Goal: Task Accomplishment & Management: Use online tool/utility

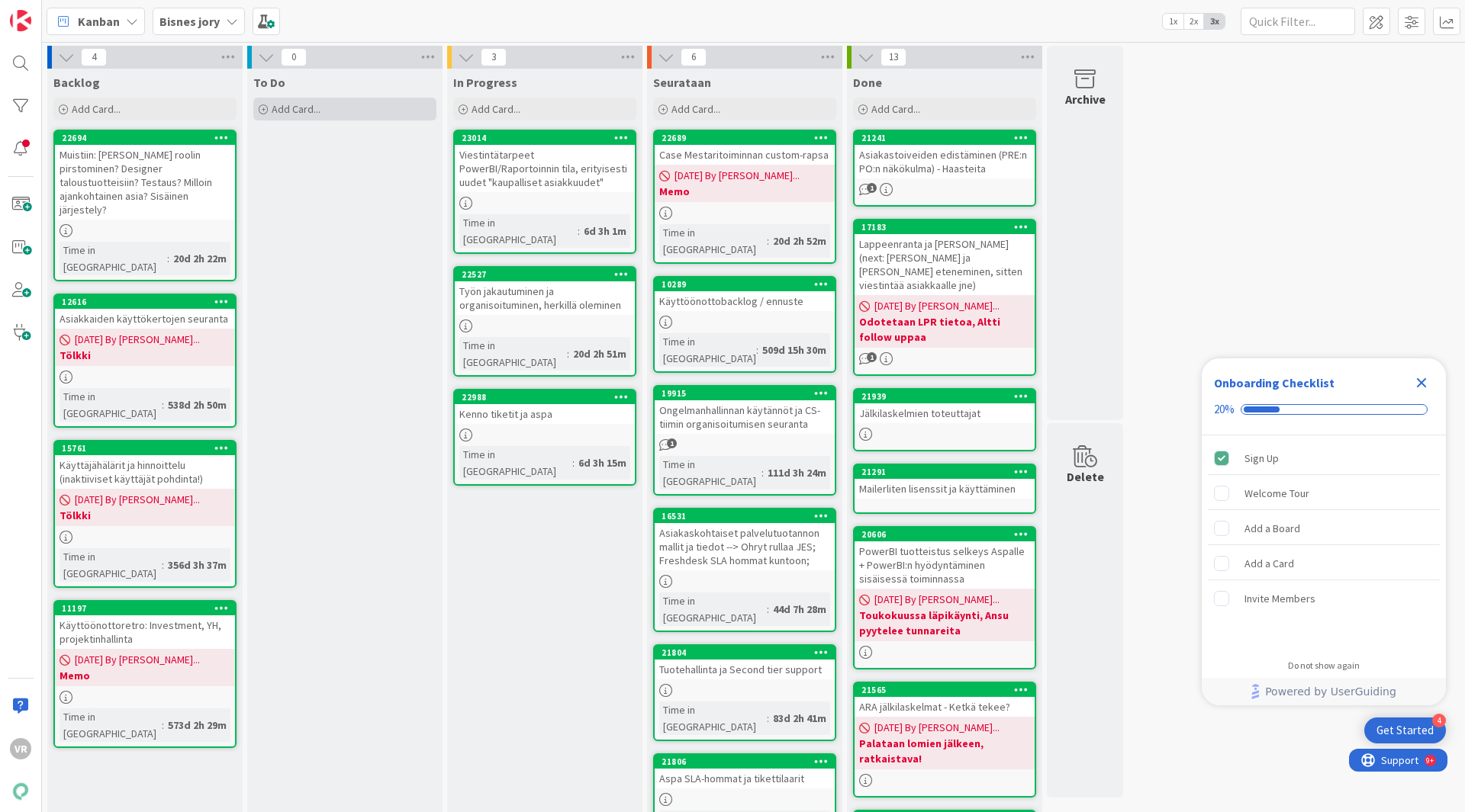
click at [353, 110] on div "Add Card..." at bounding box center [344, 109] width 183 height 23
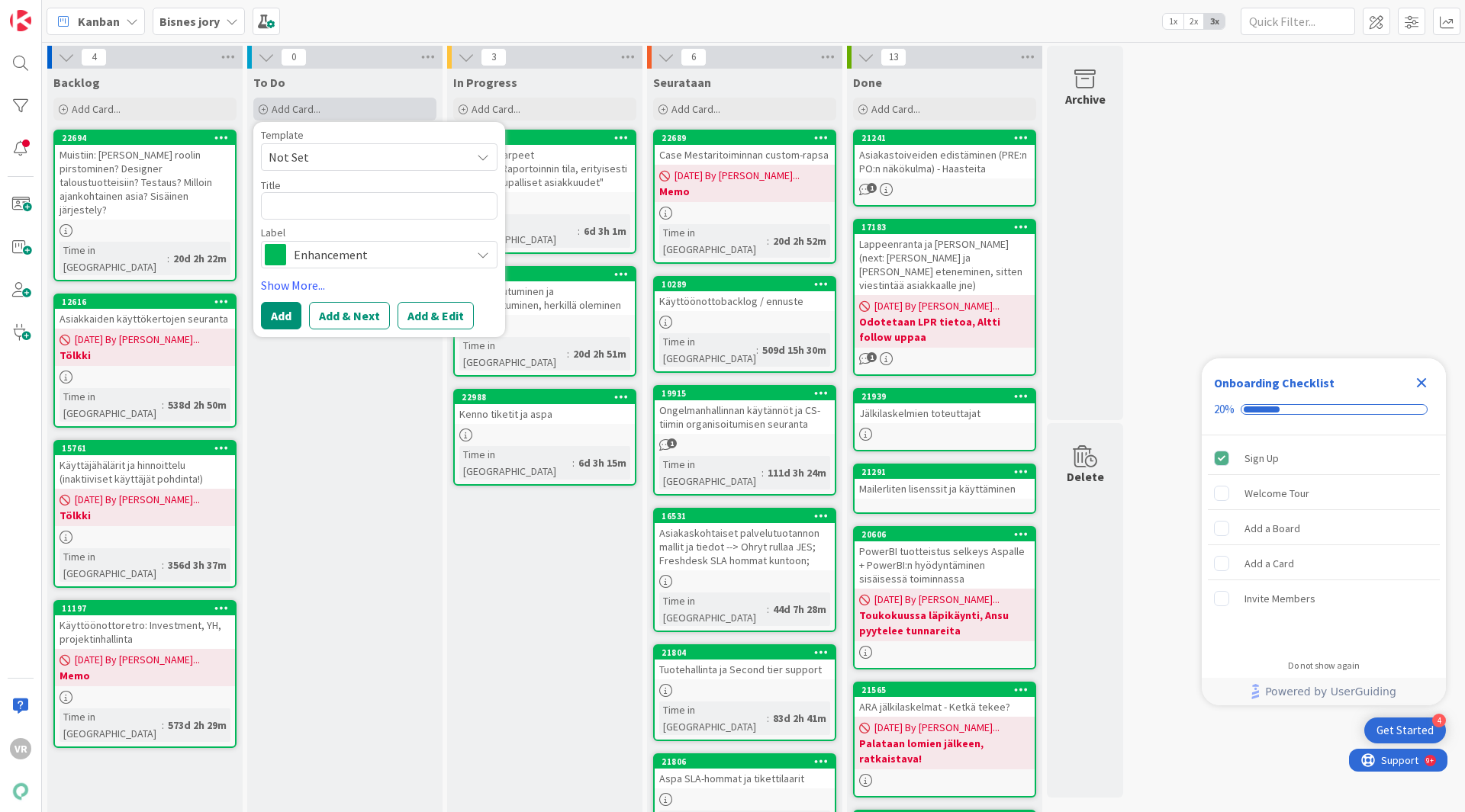
type textarea "x"
type textarea "K"
type textarea "x"
type textarea "Kaj"
type textarea "x"
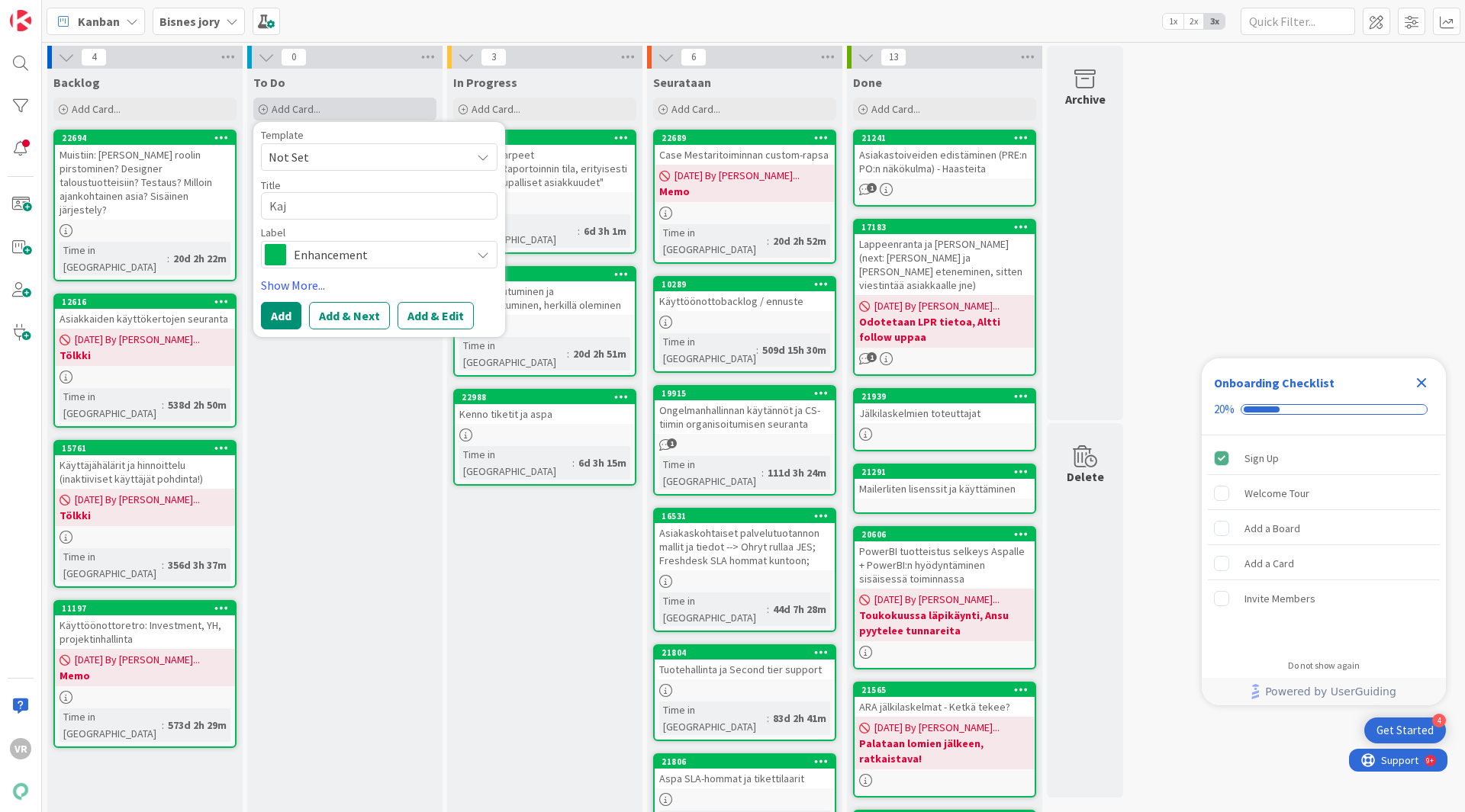
type textarea "Kaja"
type textarea "x"
type textarea "Kajaa"
type textarea "x"
type textarea "[GEOGRAPHIC_DATA]"
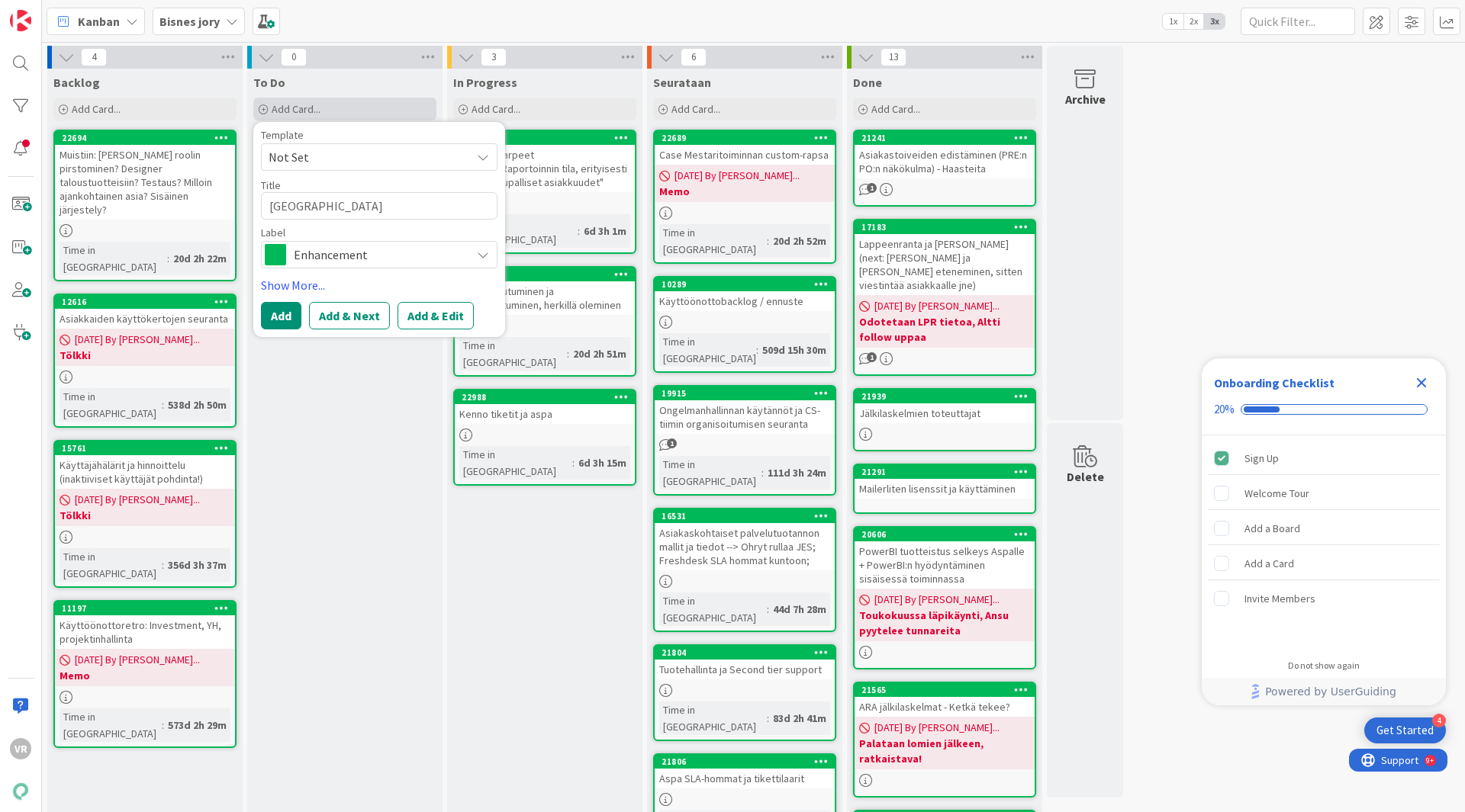
type textarea "x"
type textarea "Kajaani"
type textarea "x"
type textarea "Kajaani"
type textarea "x"
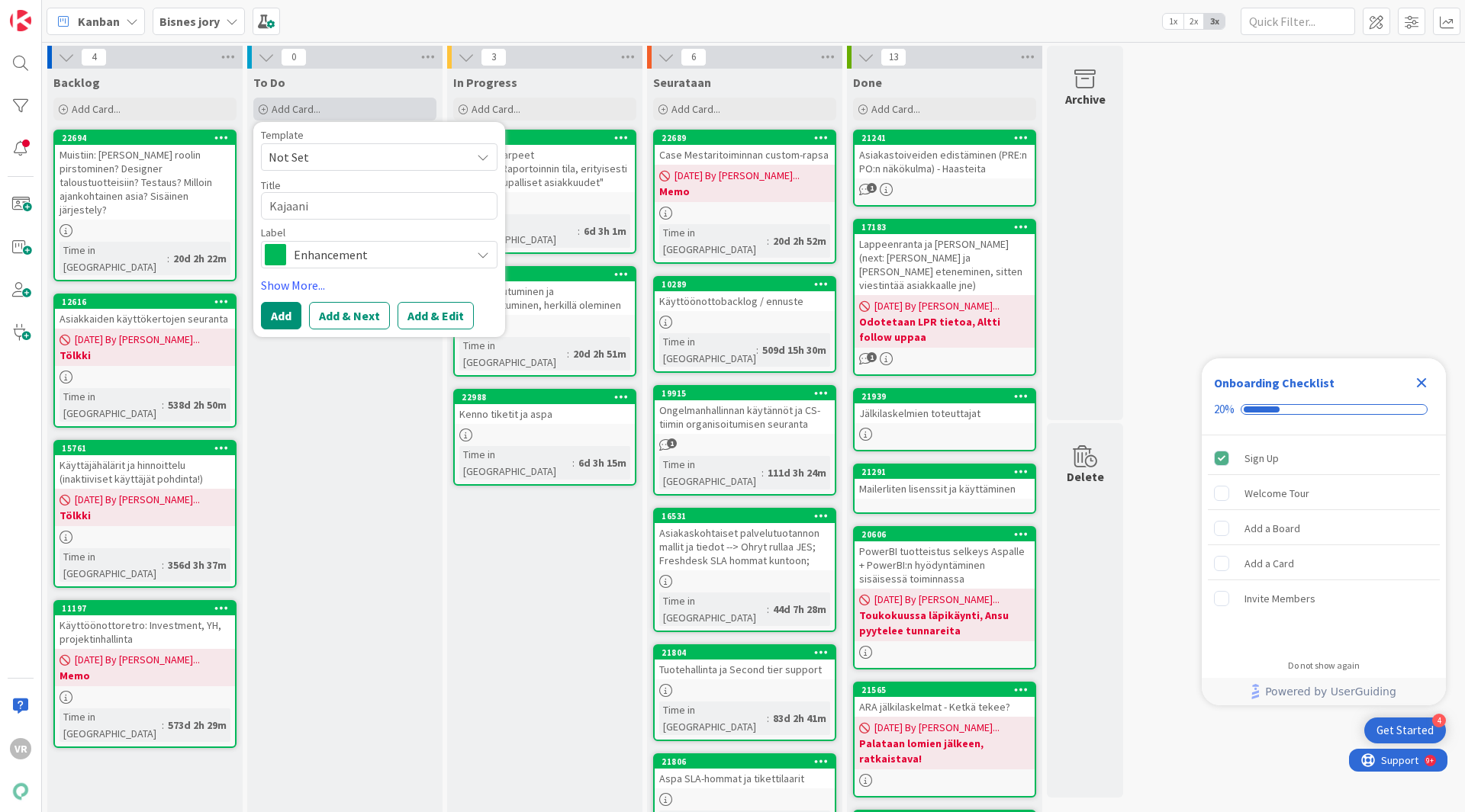
type textarea "Kajaani ("
type textarea "x"
type textarea "Kajaani (j"
type textarea "x"
type textarea "Kajaani (ja"
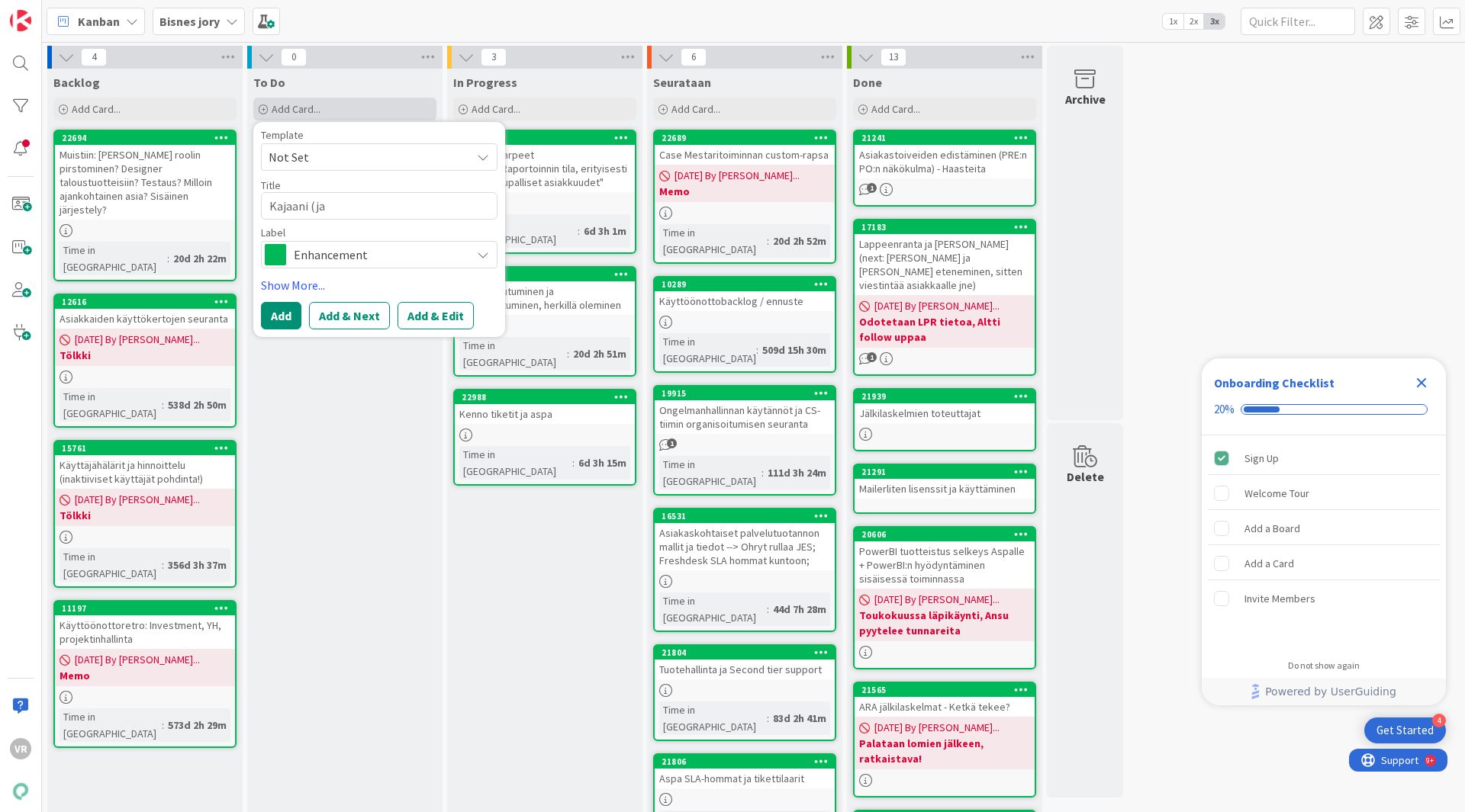
type textarea "x"
type textarea "Kajaani (ja"
type textarea "x"
type textarea "Kajaani (ja v"
type textarea "x"
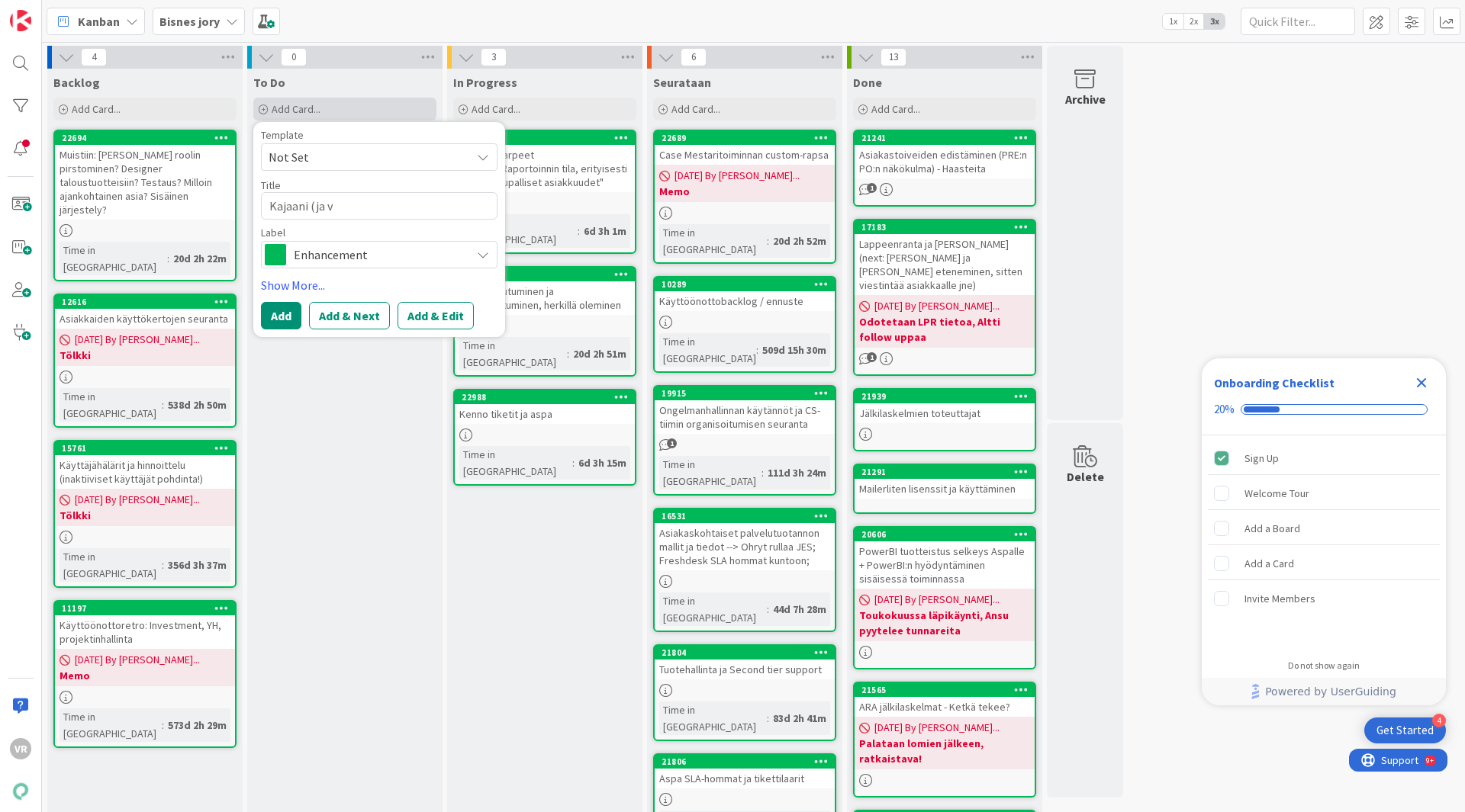
type textarea "Kajaani (ja va"
type textarea "x"
type textarea "Kajaani (ja var"
type textarea "x"
type textarea "Kajaani (ja vark"
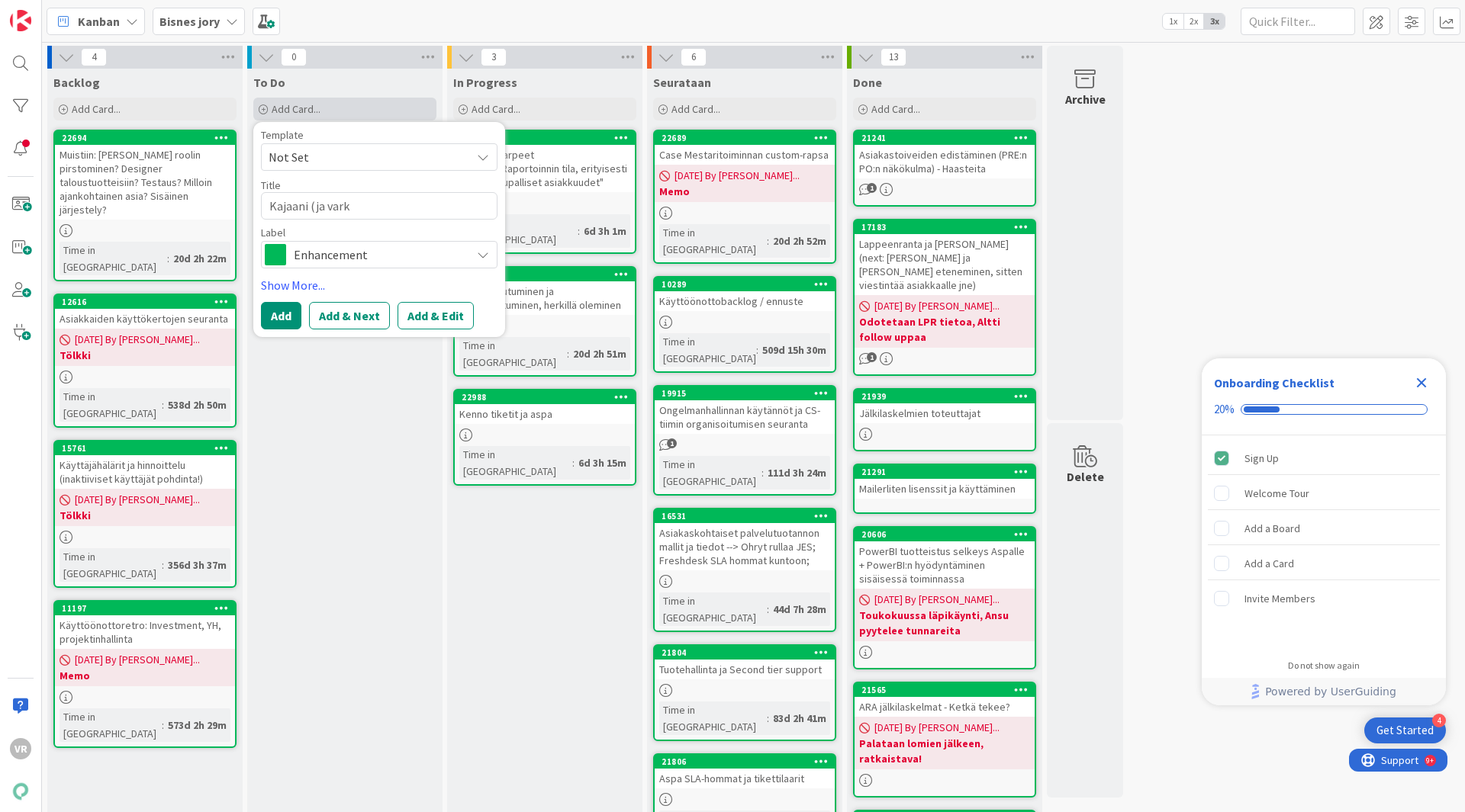
type textarea "x"
type textarea "Kajaani (ja varke"
type textarea "x"
type textarea "Kajaani (ja varke r"
type textarea "x"
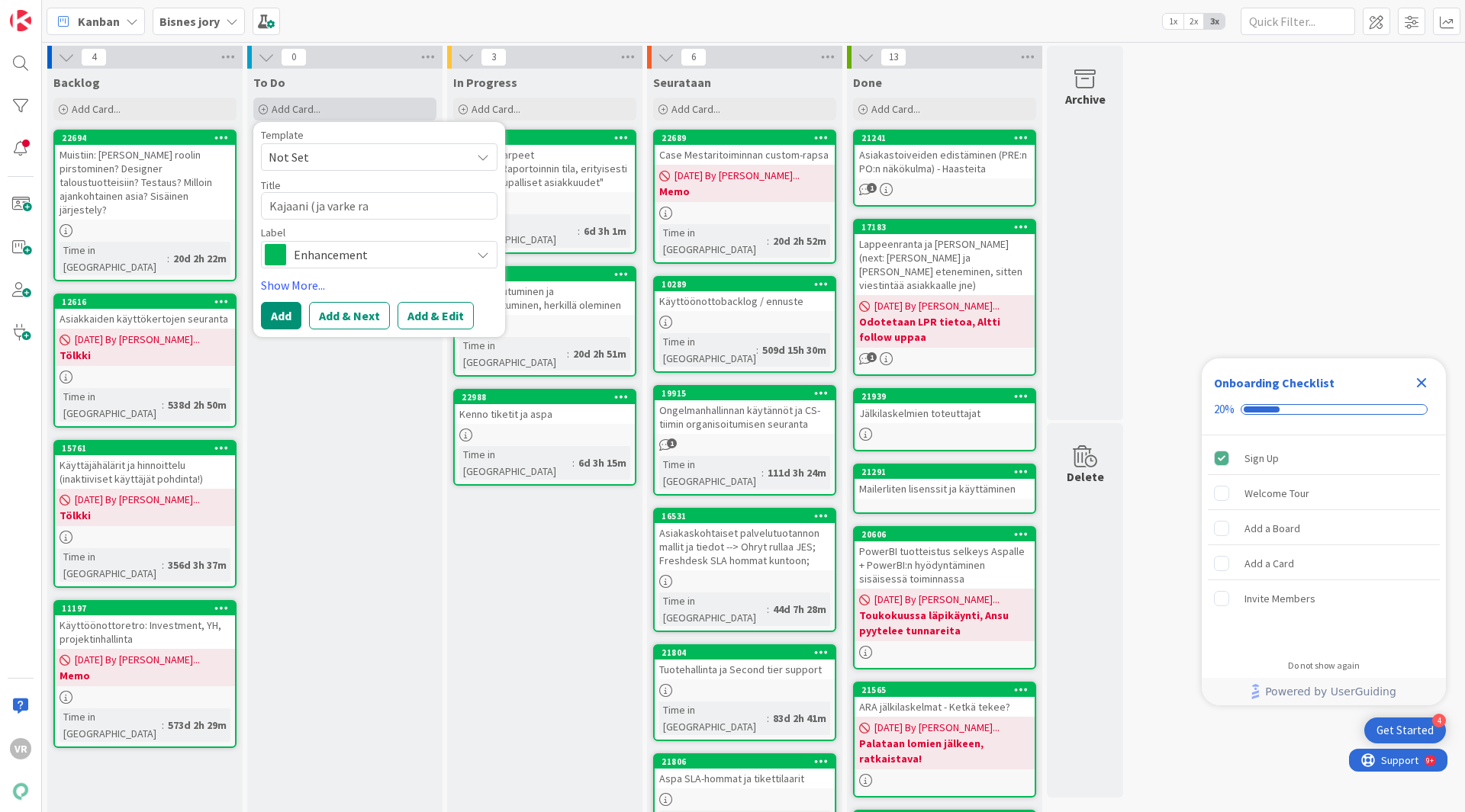
type textarea "Kajaani (ja varke rap"
type textarea "x"
type textarea "Kajaani (ja varke raps"
type textarea "x"
type textarea "Kajaani (ja [PERSON_NAME]"
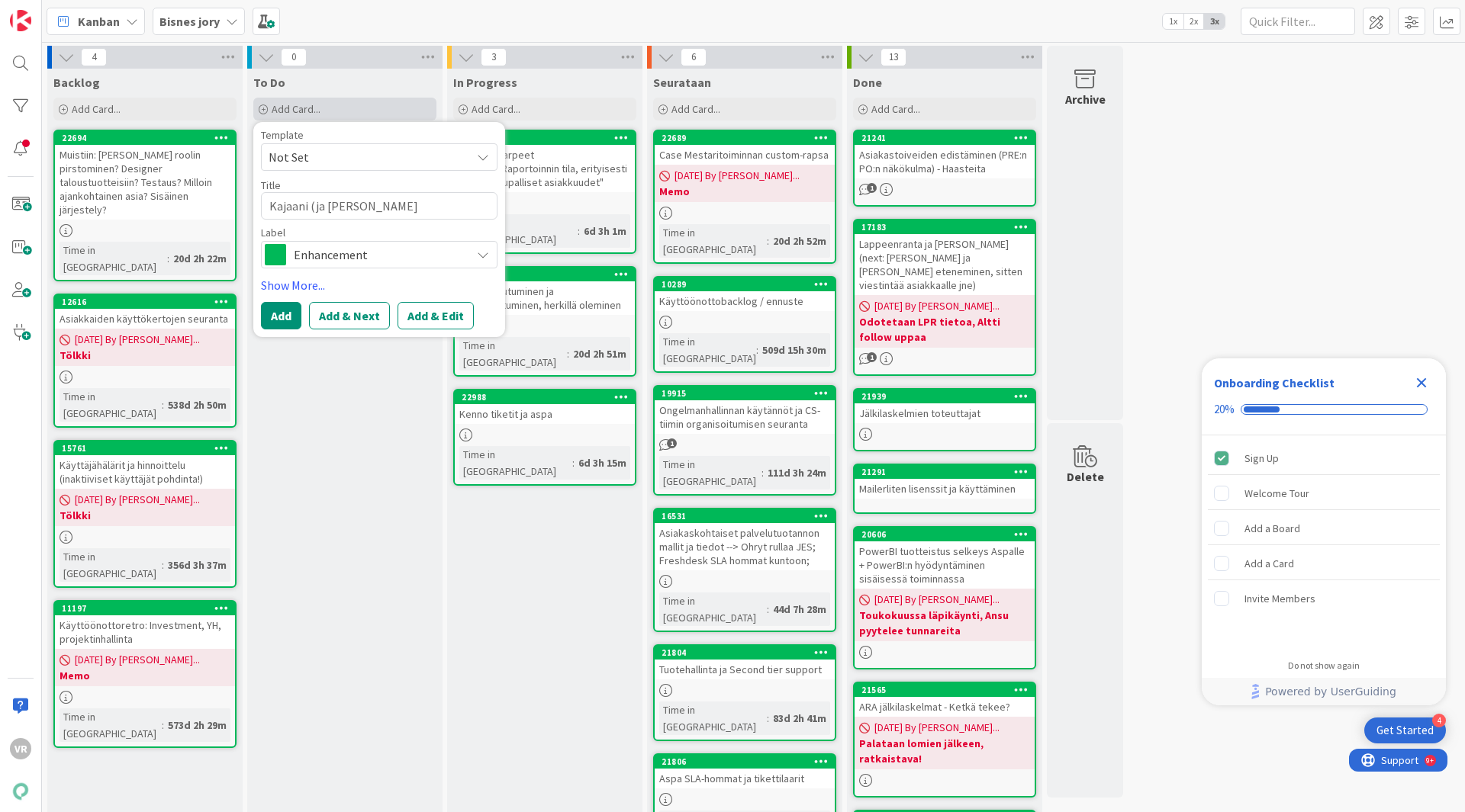
type textarea "x"
type textarea "Kajaani (ja varke rapsat"
type textarea "x"
type textarea "Kajaani (ja varke rapsat"
type textarea "x"
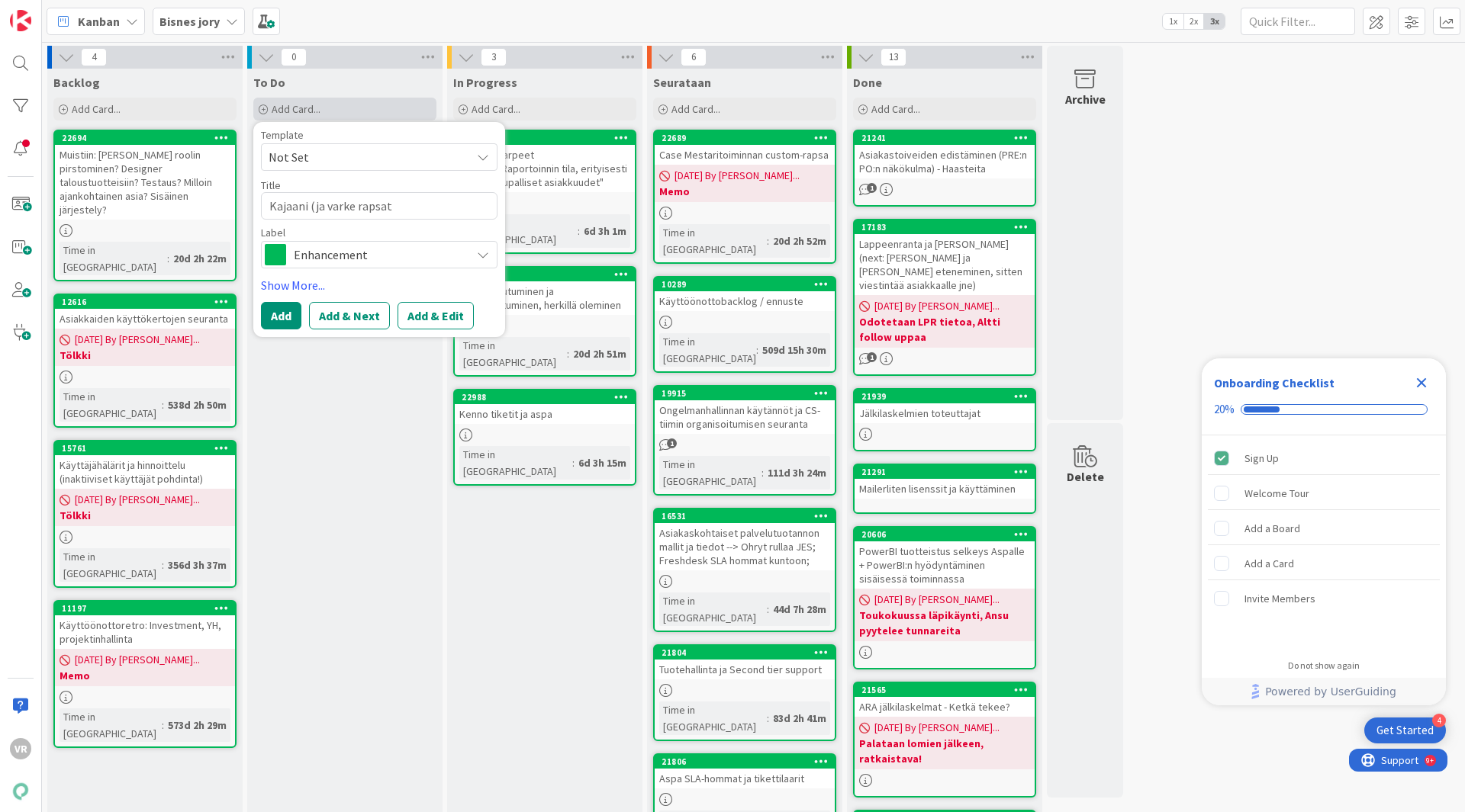
type textarea "Kajaani (ja varke rapsat y"
type textarea "x"
type textarea "Kajaani (ja [PERSON_NAME] yl"
type textarea "x"
type textarea "Kajaani (ja varke rapsat yli"
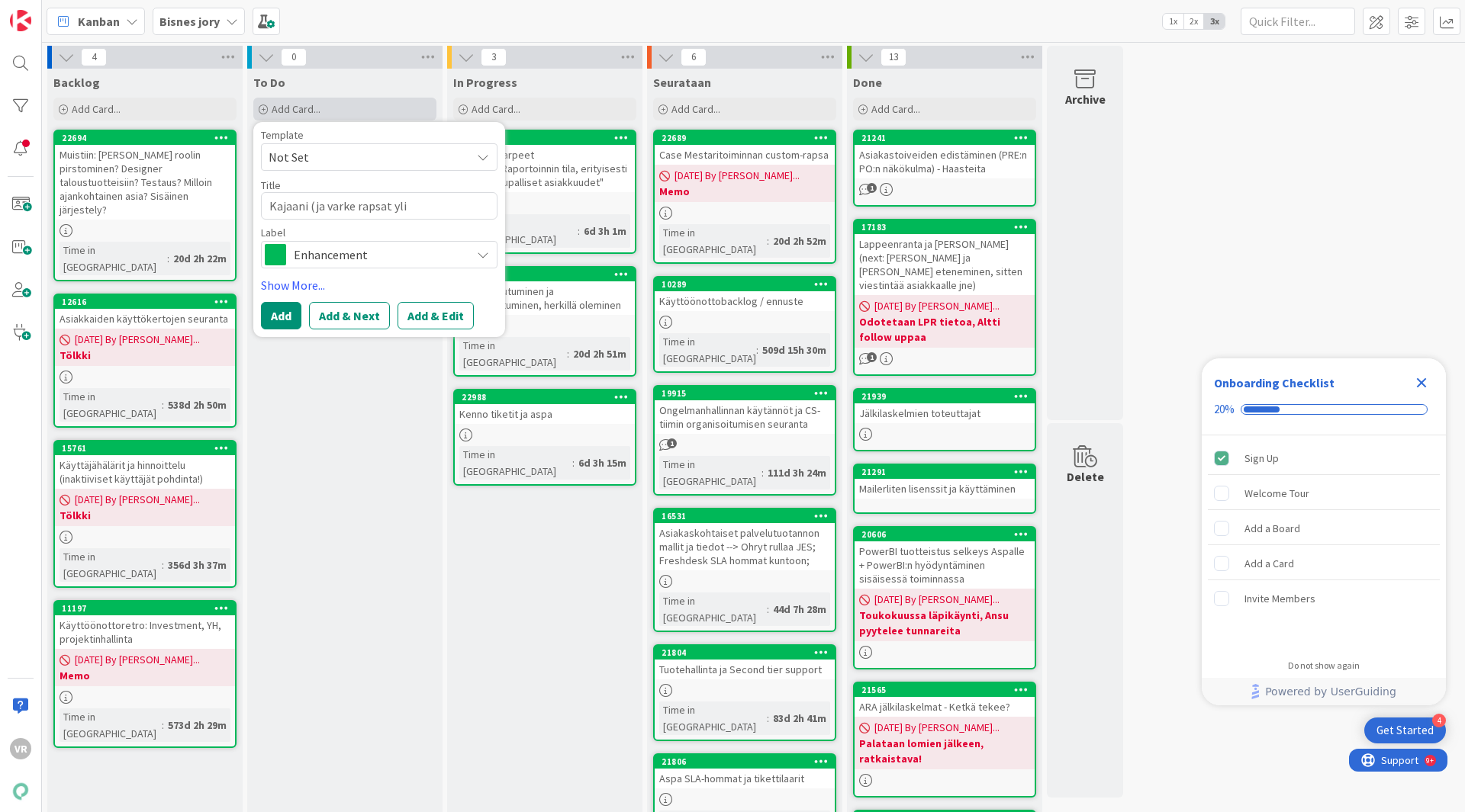
type textarea "x"
type textarea "Kajaani (ja varke rapsat ylip"
type textarea "x"
type textarea "Kajaani (ja varke rapsat ylipä"
type textarea "x"
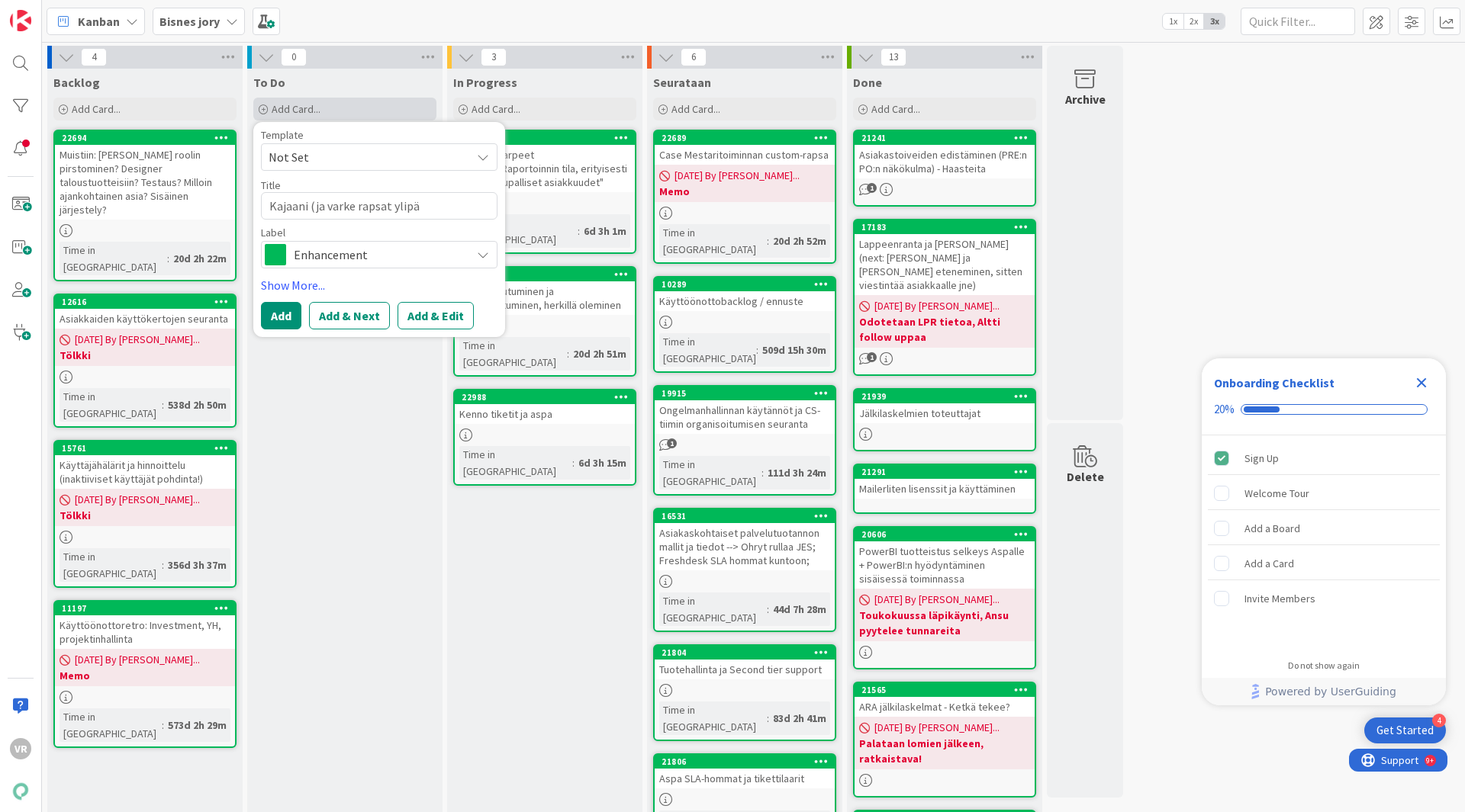
type textarea "Kajaani (ja varke rapsat ylipää"
type textarea "x"
type textarea "Kajaani (ja varke rapsat ylipäät"
type textarea "x"
type textarea "Kajaani (ja varke rapsat ylipäätä"
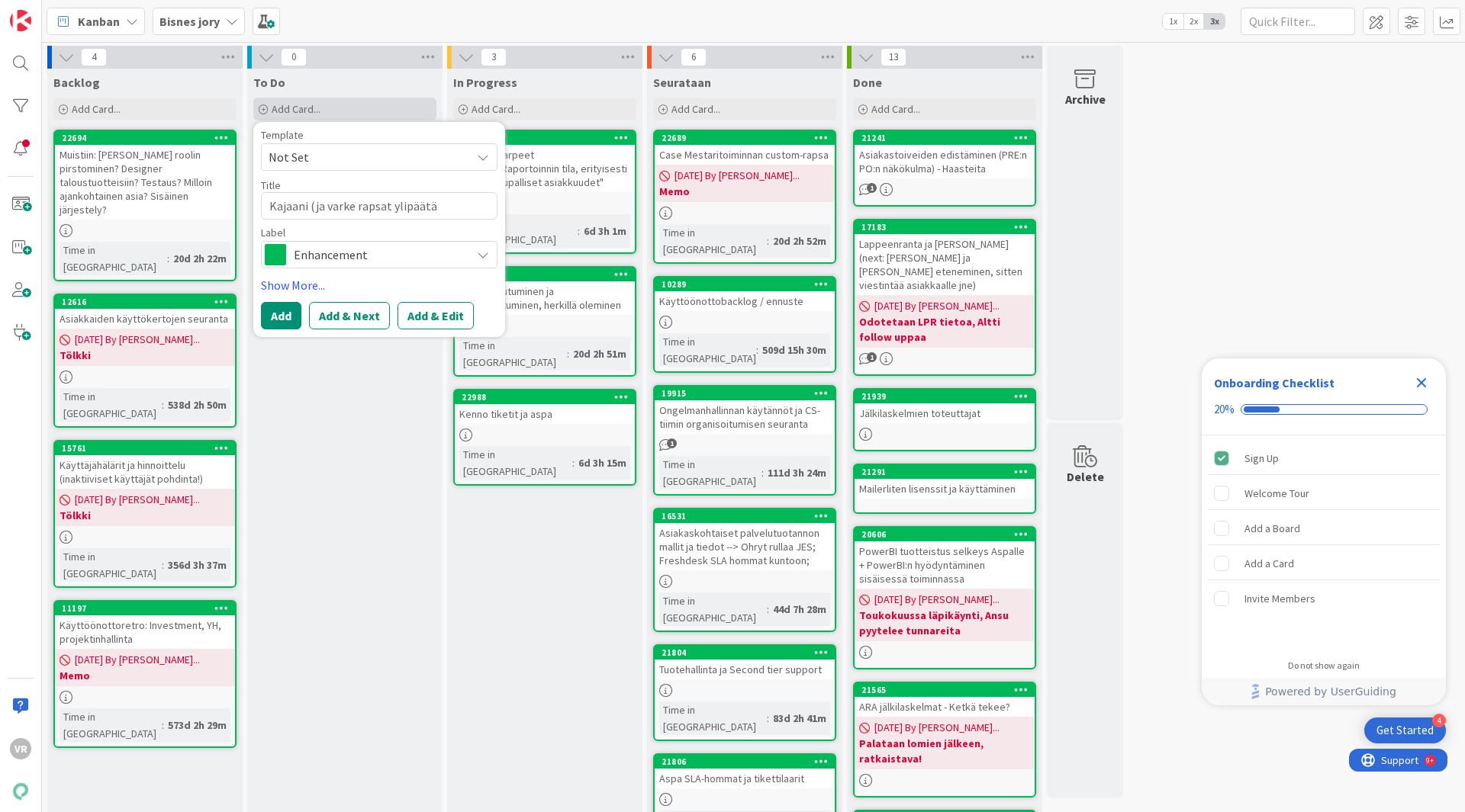
type textarea "x"
type textarea "Kajaani (ja varke rapsat ylipäätää"
type textarea "x"
type textarea "Kajaani (ja varke rapsat ylipäätään"
type textarea "x"
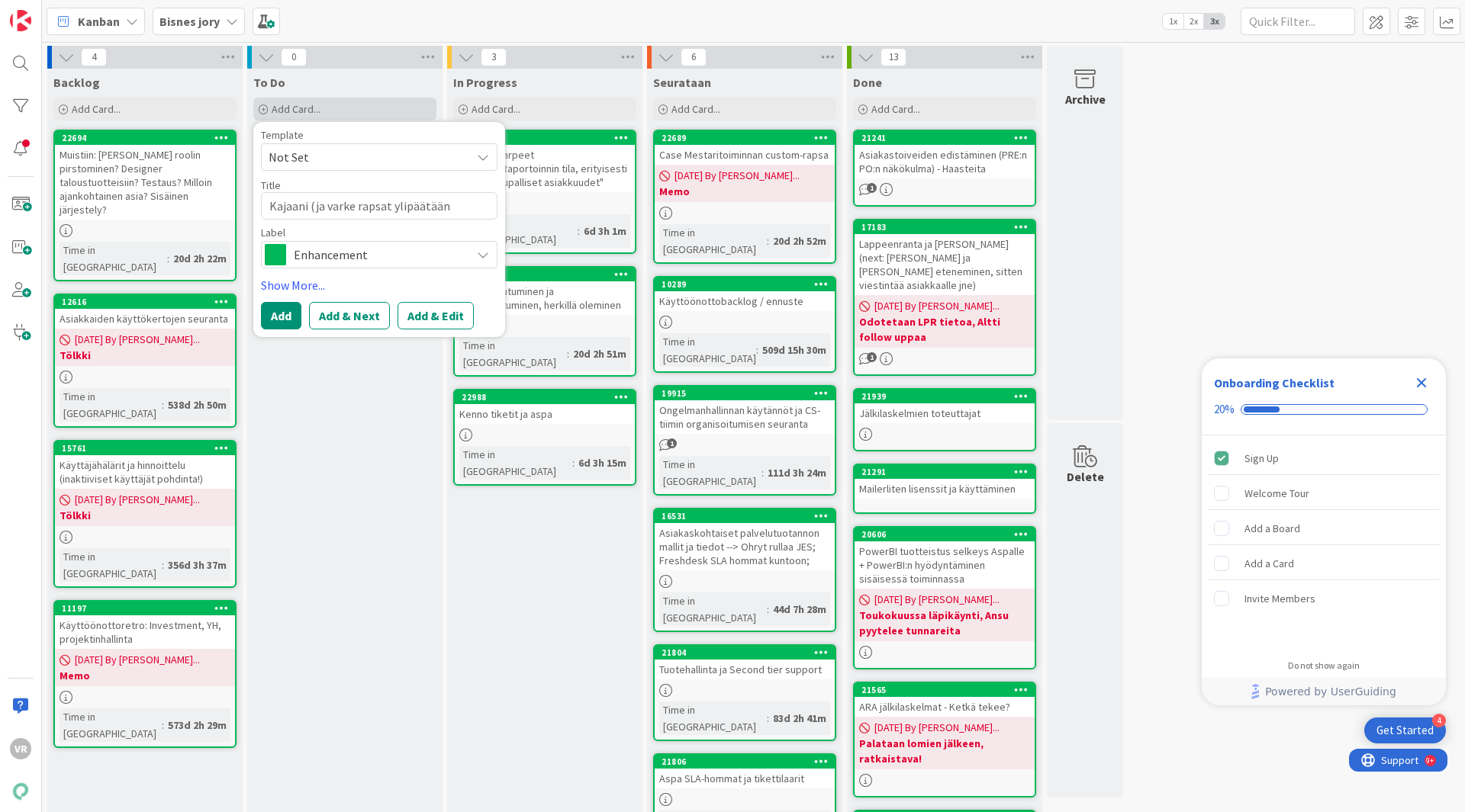
type textarea "Kajaani (ja varke rapsat ylipäätään)"
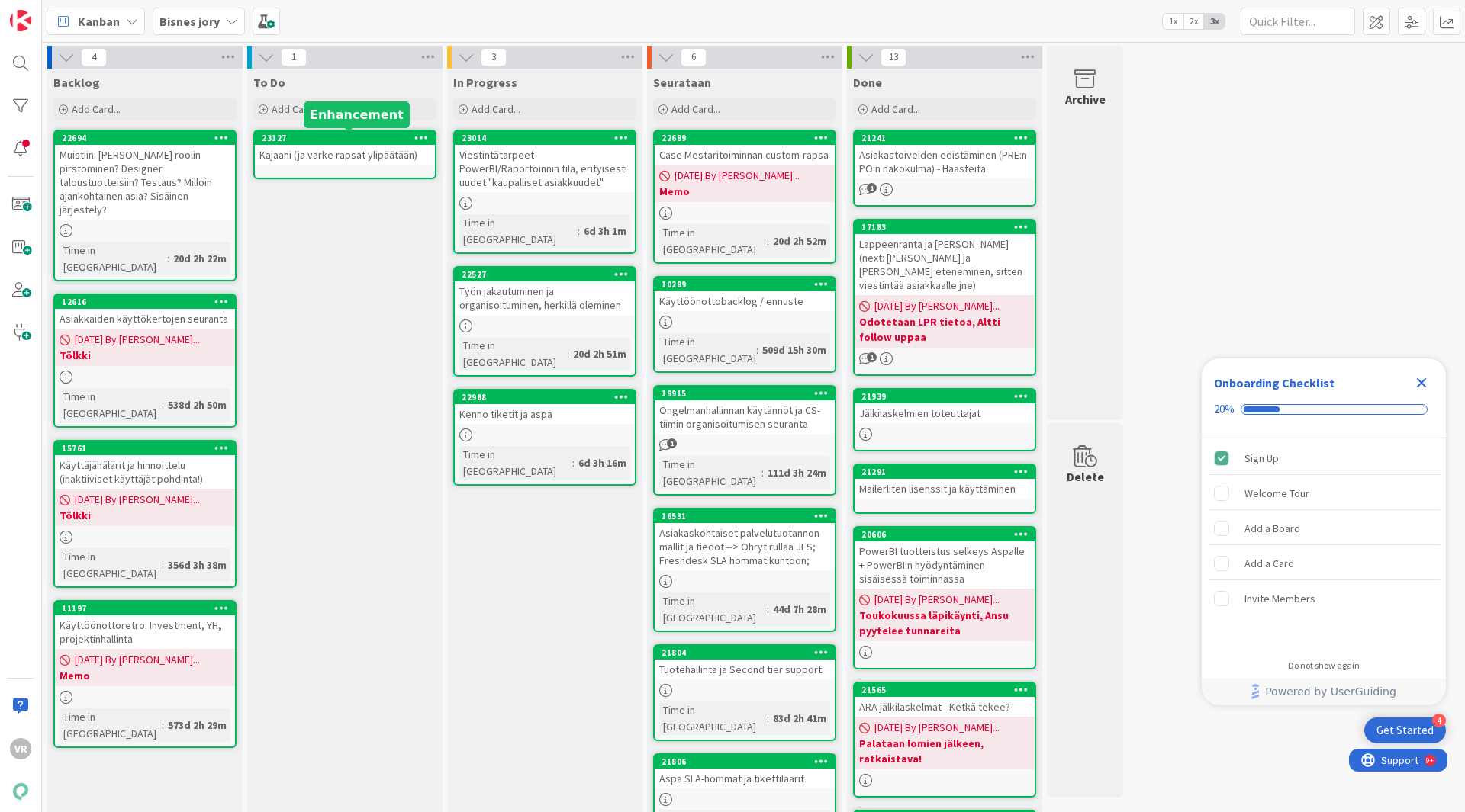
click at [365, 202] on div "To Do Add Card... Template Not Set Title 0 / 128 Label Enhancement Show More...…" at bounding box center [344, 615] width 195 height 1093
click at [363, 164] on div "Kajaani (ja varke rapsat ylipäätään)" at bounding box center [345, 155] width 180 height 20
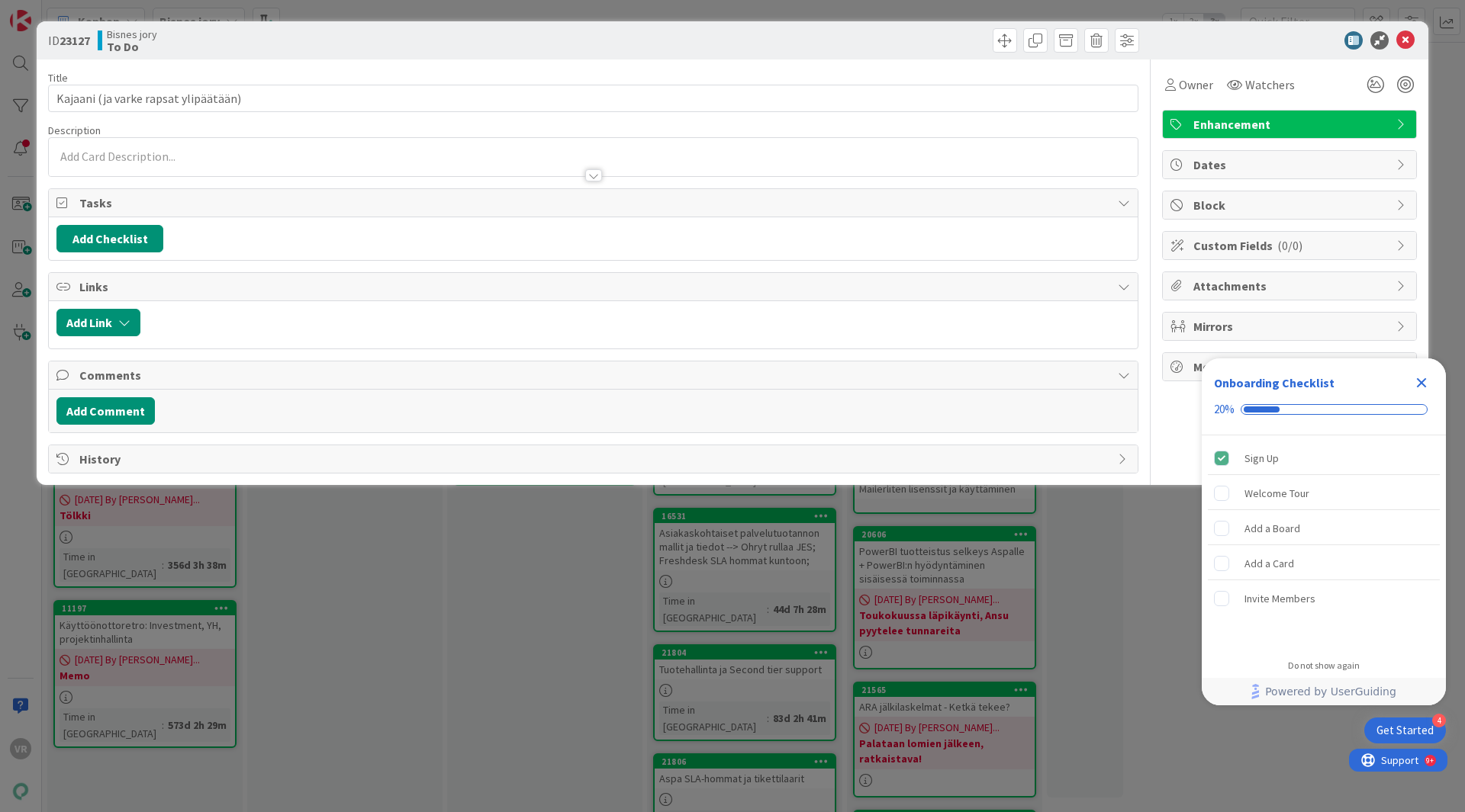
click at [271, 155] on p at bounding box center [593, 156] width 1073 height 17
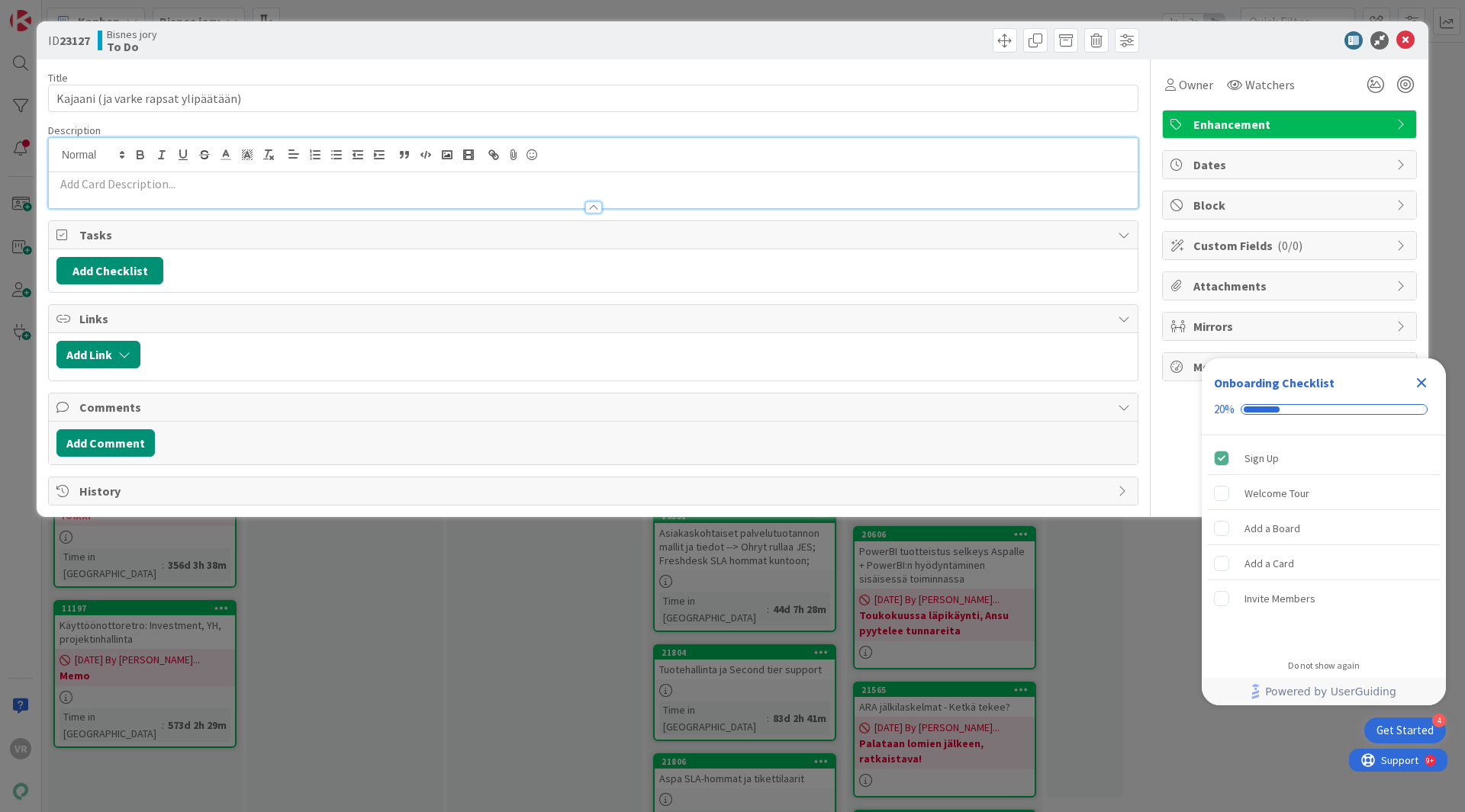
click at [265, 180] on p at bounding box center [593, 184] width 1073 height 17
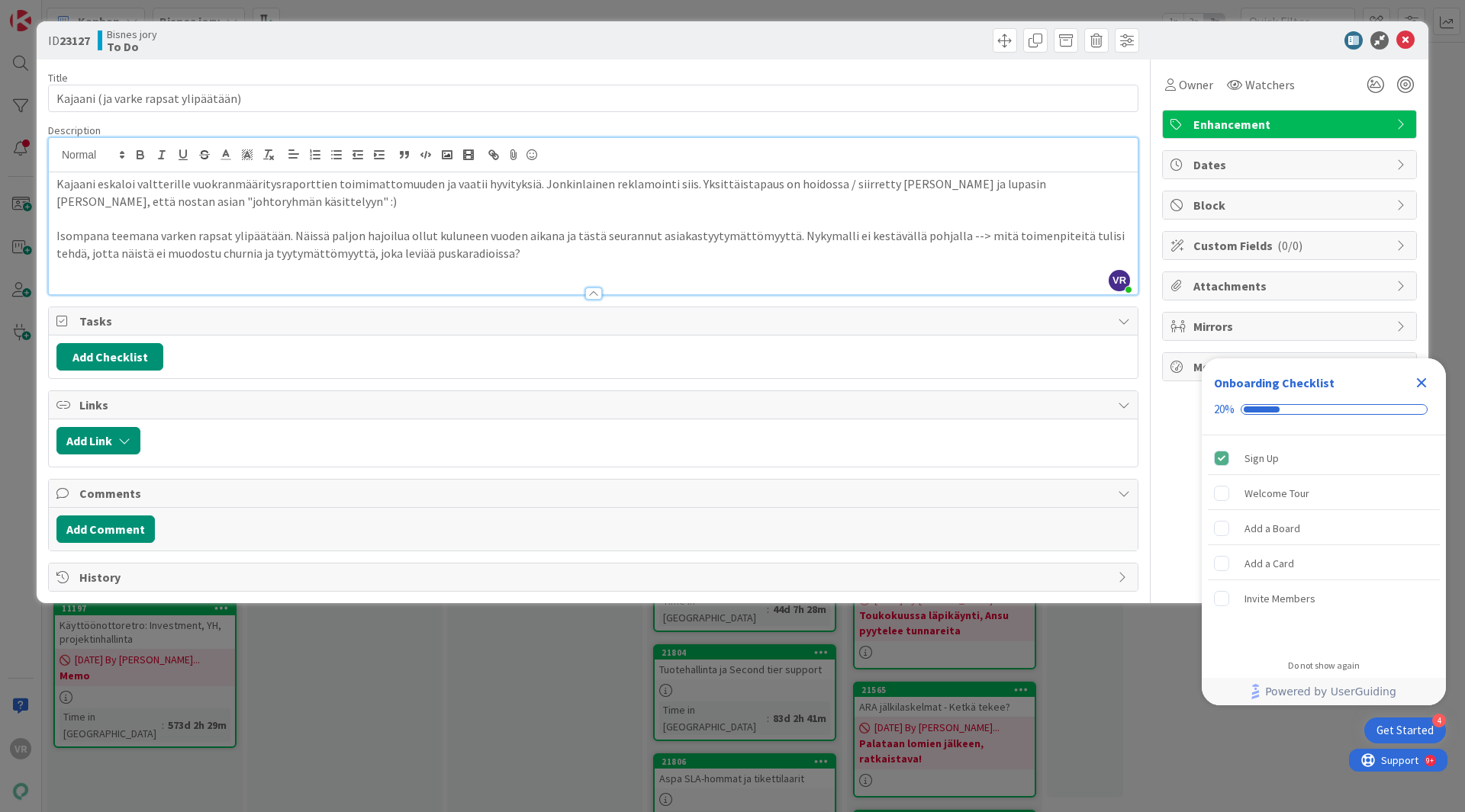
click at [957, 52] on div "ID 23127 Bisnes jory To Do" at bounding box center [732, 40] width 1392 height 38
click at [1411, 33] on icon at bounding box center [1405, 39] width 18 height 18
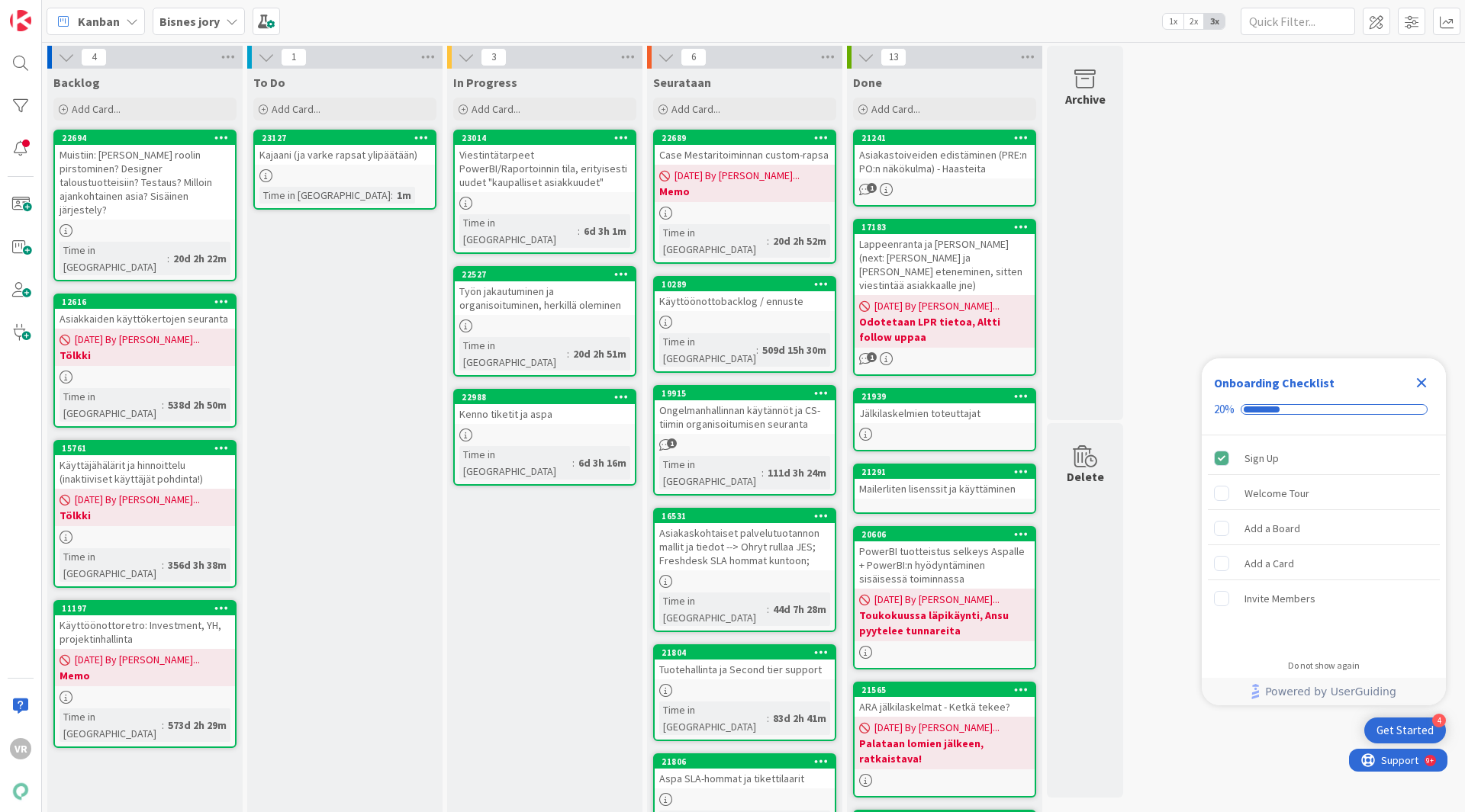
drag, startPoint x: 316, startPoint y: 266, endPoint x: 315, endPoint y: 209, distance: 57.0
click at [316, 266] on div "To Do Add Card... Template Not Set Title 0 / 128 Label Enhancement Show More...…" at bounding box center [344, 615] width 195 height 1093
click at [319, 168] on link "23127 Kajaani (ja varke rapsat ylipäätään) Time in Column : 1m" at bounding box center [344, 169] width 183 height 80
click at [375, 339] on div "To Do Add Card... Template Not Set Title 0 / 128 Label Enhancement Show More...…" at bounding box center [344, 615] width 195 height 1093
